Goal: Transaction & Acquisition: Purchase product/service

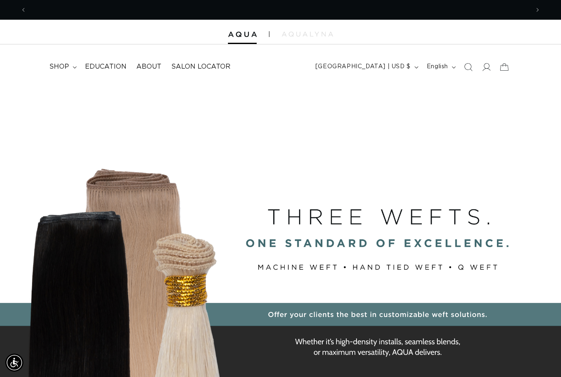
scroll to position [0, 1006]
click at [484, 67] on icon at bounding box center [486, 67] width 8 height 8
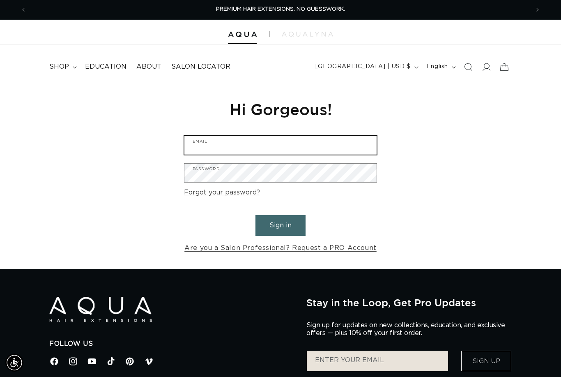
type input "[EMAIL_ADDRESS][DOMAIN_NAME]"
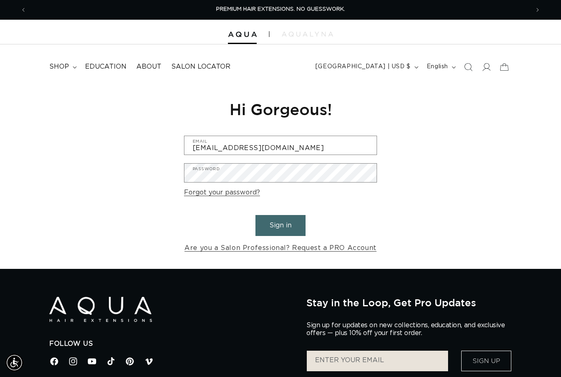
click at [281, 224] on button "Sign in" at bounding box center [281, 225] width 50 height 21
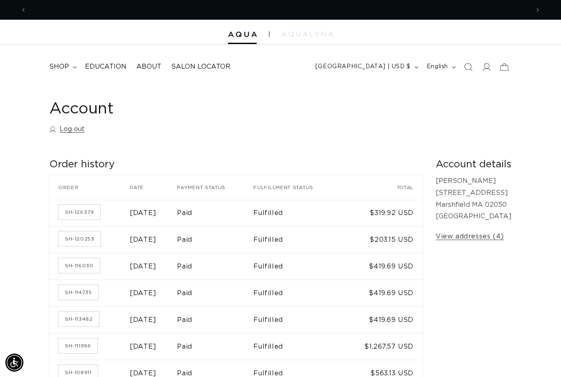
scroll to position [0, 503]
click at [69, 65] on summary "shop" at bounding box center [62, 67] width 36 height 18
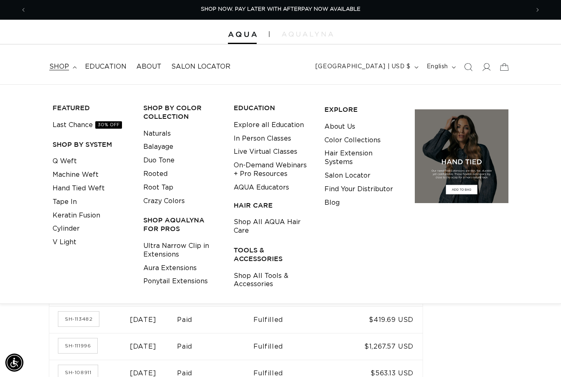
click at [162, 171] on link "Rooted" at bounding box center [155, 174] width 24 height 14
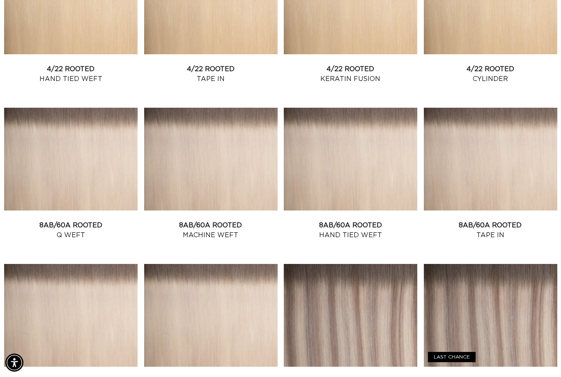
scroll to position [0, 1006]
click at [87, 220] on link "8AB/60A Rooted Q Weft" at bounding box center [71, 230] width 134 height 20
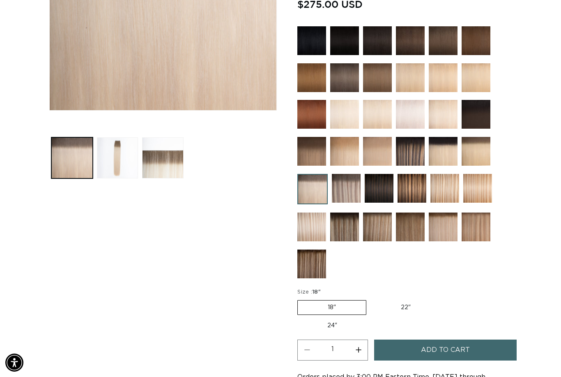
scroll to position [0, 503]
click at [366, 339] on button "Increase quantity for 8AB/60A Rooted - Q Weft" at bounding box center [358, 349] width 18 height 21
type input "2"
click at [473, 339] on button "Add to cart" at bounding box center [445, 349] width 142 height 21
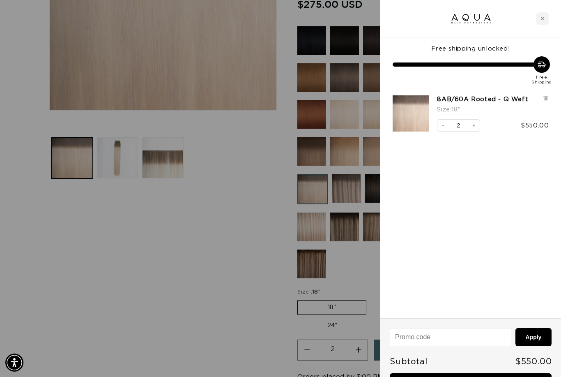
scroll to position [0, 1006]
click at [258, 328] on div at bounding box center [280, 188] width 561 height 377
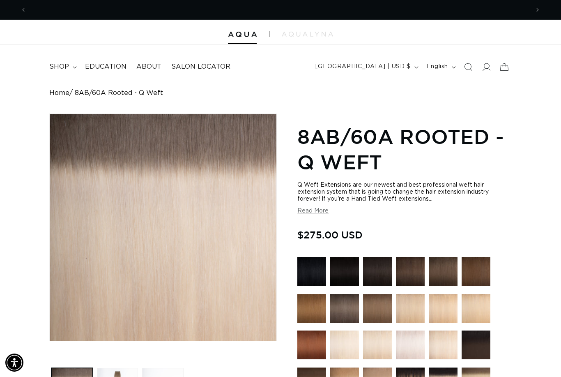
scroll to position [0, 0]
click at [501, 68] on icon at bounding box center [505, 67] width 18 height 18
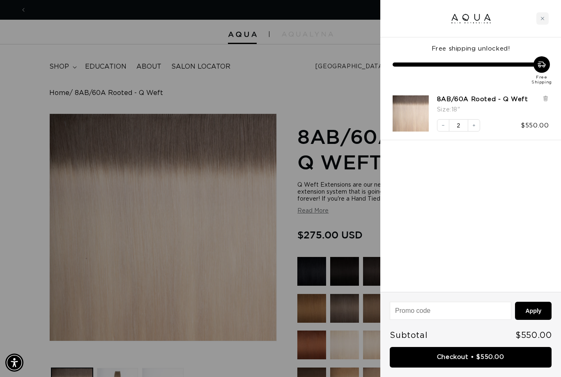
scroll to position [0, 503]
click at [478, 352] on link "Checkout • $550.00" at bounding box center [471, 357] width 162 height 21
